Goal: Check status

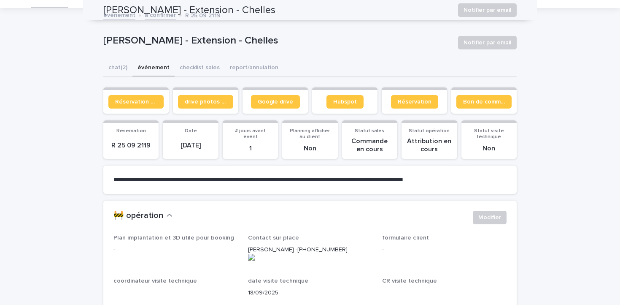
scroll to position [25, 0]
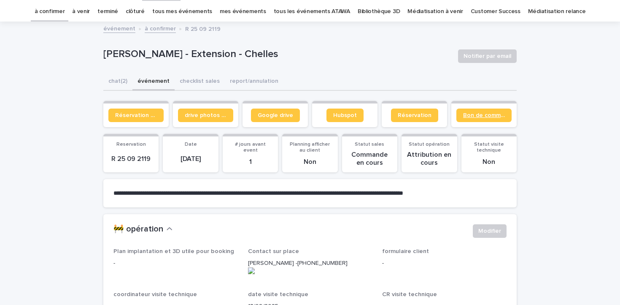
click at [491, 115] on span "Bon de commande" at bounding box center [484, 115] width 42 height 6
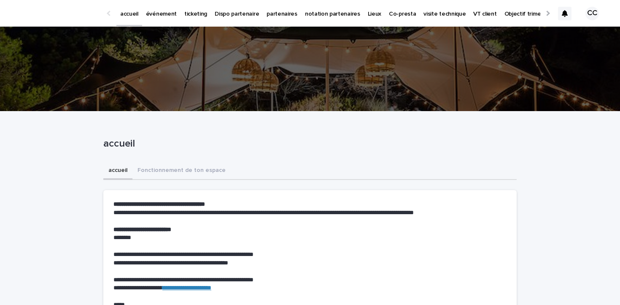
click at [164, 16] on p "événement" at bounding box center [161, 9] width 31 height 18
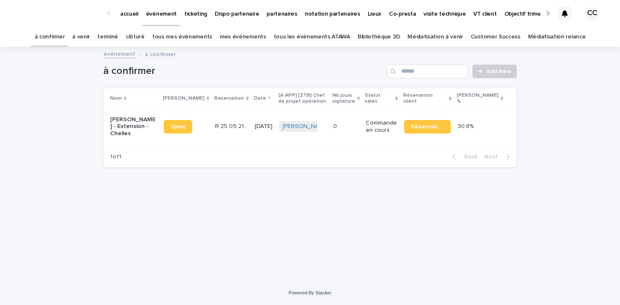
click at [90, 37] on link "à venir" at bounding box center [81, 37] width 18 height 20
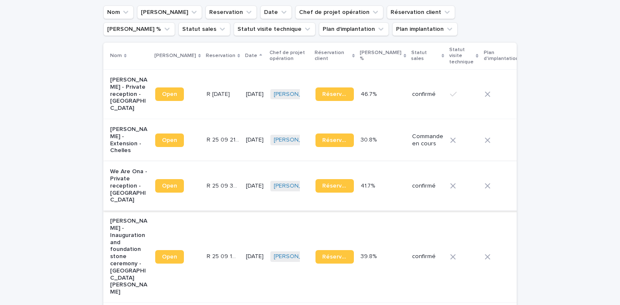
scroll to position [86, 0]
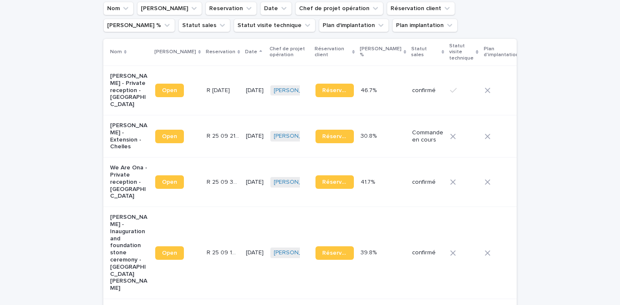
click at [123, 221] on p "[PERSON_NAME] - Inauguration and foundation stone ceremony - [GEOGRAPHIC_DATA][…" at bounding box center [129, 252] width 38 height 78
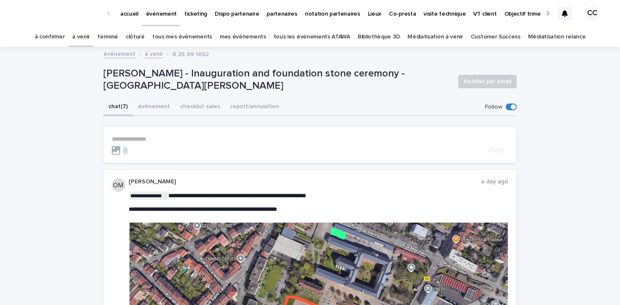
click at [65, 36] on link "à confirmer" at bounding box center [50, 37] width 30 height 20
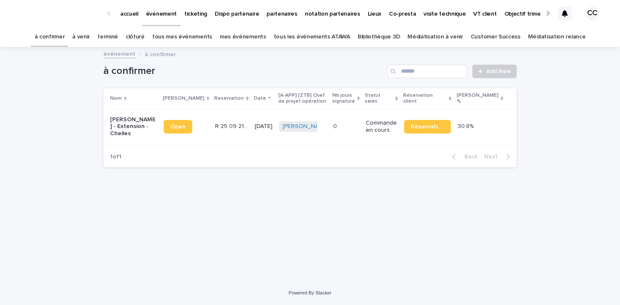
click at [90, 39] on link "à venir" at bounding box center [81, 37] width 18 height 20
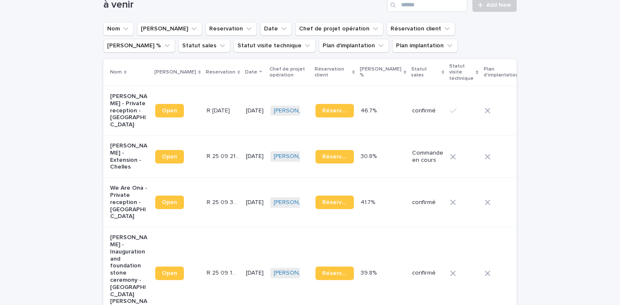
scroll to position [101, 0]
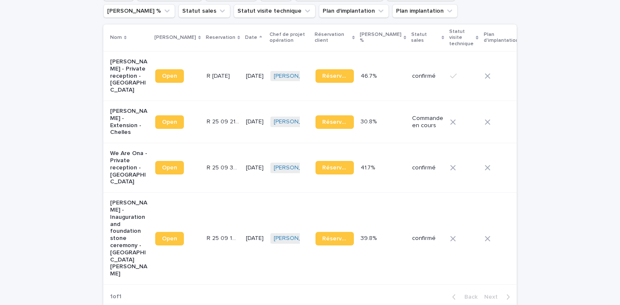
click at [130, 199] on p "[PERSON_NAME] - Inauguration and foundation stone ceremony - [GEOGRAPHIC_DATA][…" at bounding box center [129, 238] width 38 height 78
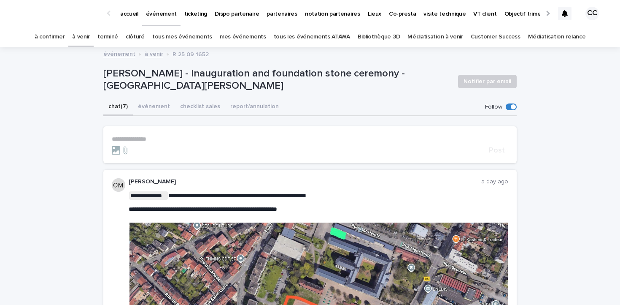
scroll to position [1, 0]
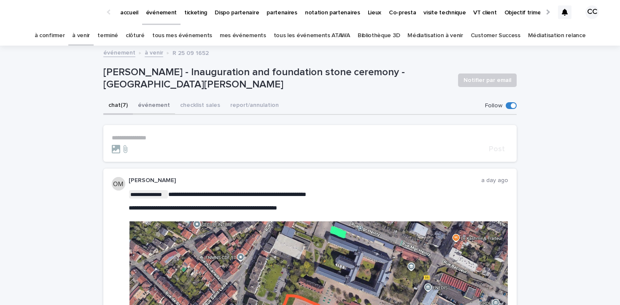
click at [161, 105] on button "événement" at bounding box center [154, 106] width 42 height 18
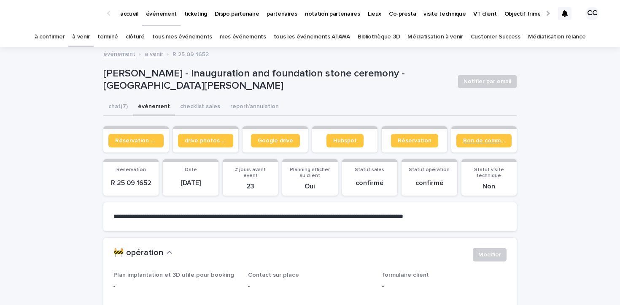
click at [491, 138] on span "Bon de commande" at bounding box center [484, 141] width 42 height 6
